Goal: Entertainment & Leisure: Browse casually

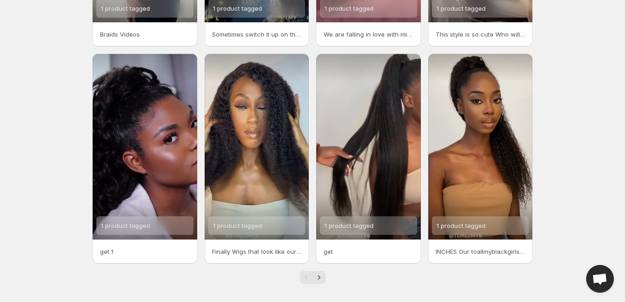
scroll to position [203, 0]
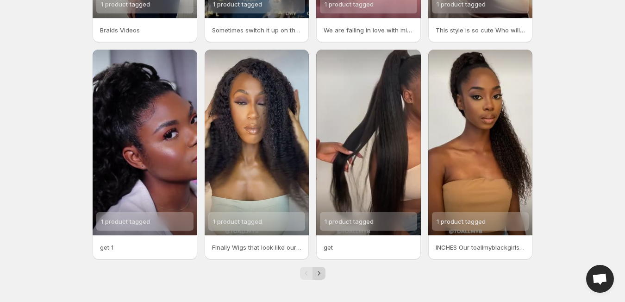
click at [321, 271] on icon "Next" at bounding box center [318, 273] width 9 height 9
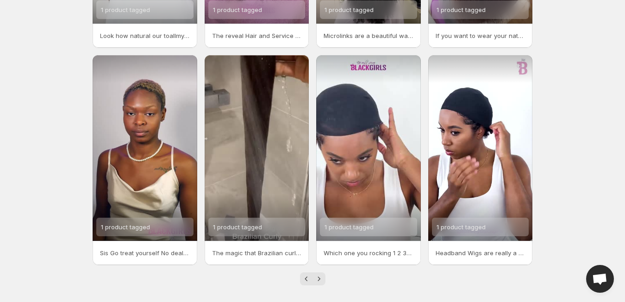
scroll to position [198, 0]
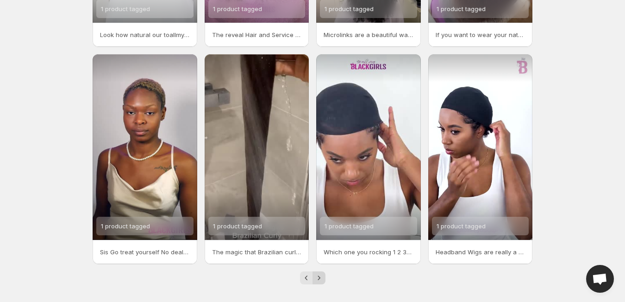
click at [321, 277] on icon "Next" at bounding box center [318, 277] width 9 height 9
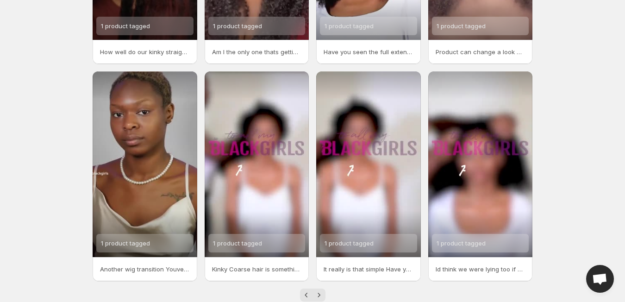
scroll to position [203, 0]
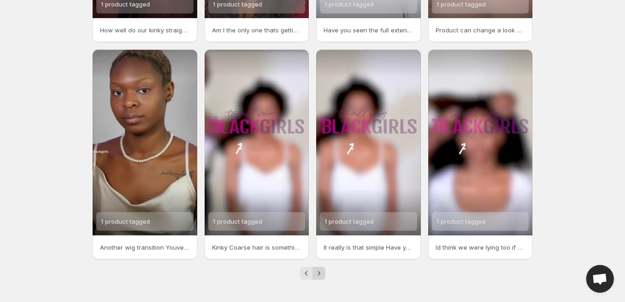
click at [320, 275] on icon "Next" at bounding box center [318, 273] width 9 height 9
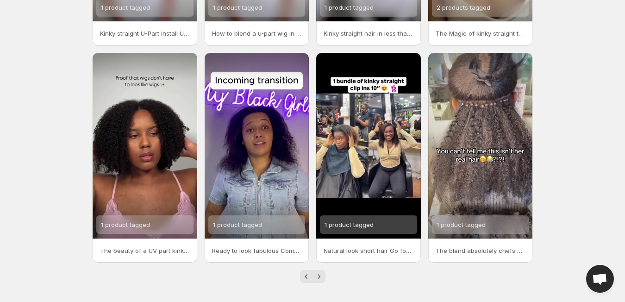
scroll to position [203, 0]
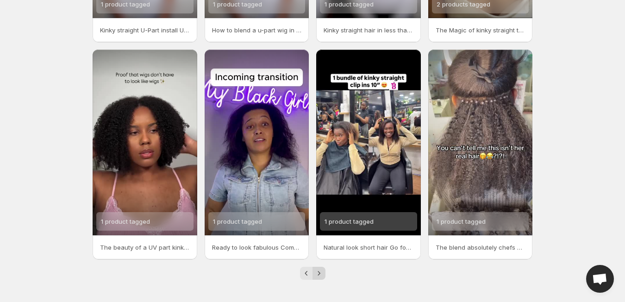
click at [319, 275] on icon "Next" at bounding box center [318, 273] width 9 height 9
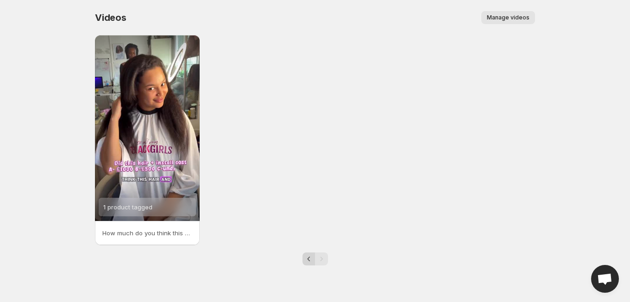
click at [310, 258] on icon "Previous" at bounding box center [308, 258] width 9 height 9
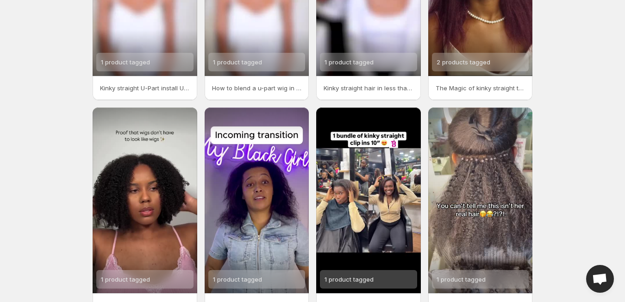
scroll to position [166, 0]
